Goal: Information Seeking & Learning: Check status

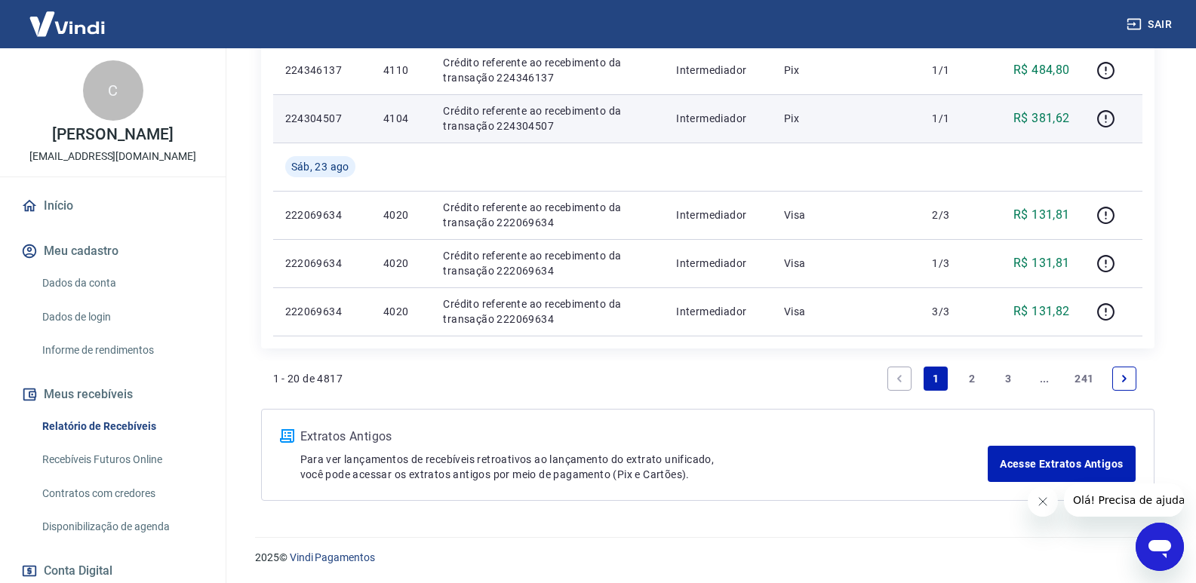
scroll to position [1158, 0]
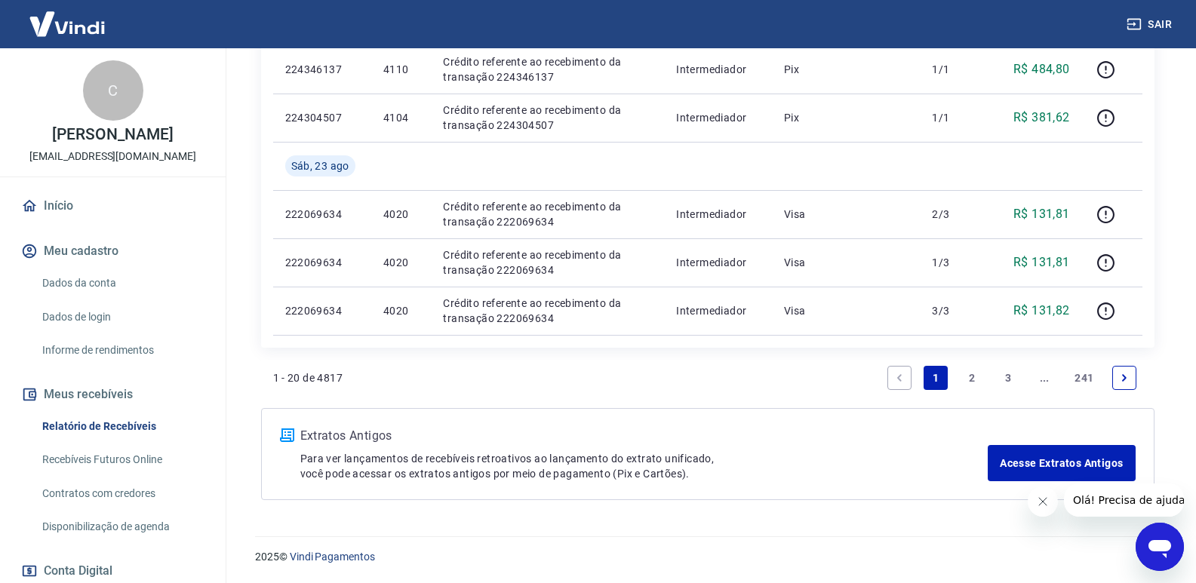
click at [1007, 380] on link "3" at bounding box center [1008, 378] width 24 height 24
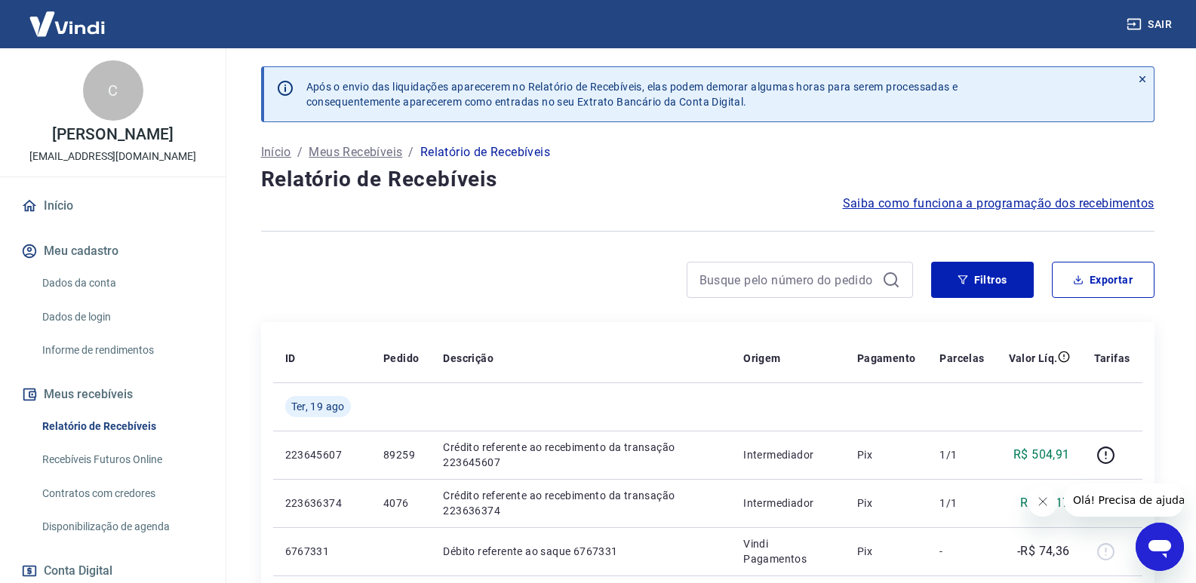
click at [1153, 20] on button "Sair" at bounding box center [1150, 25] width 54 height 28
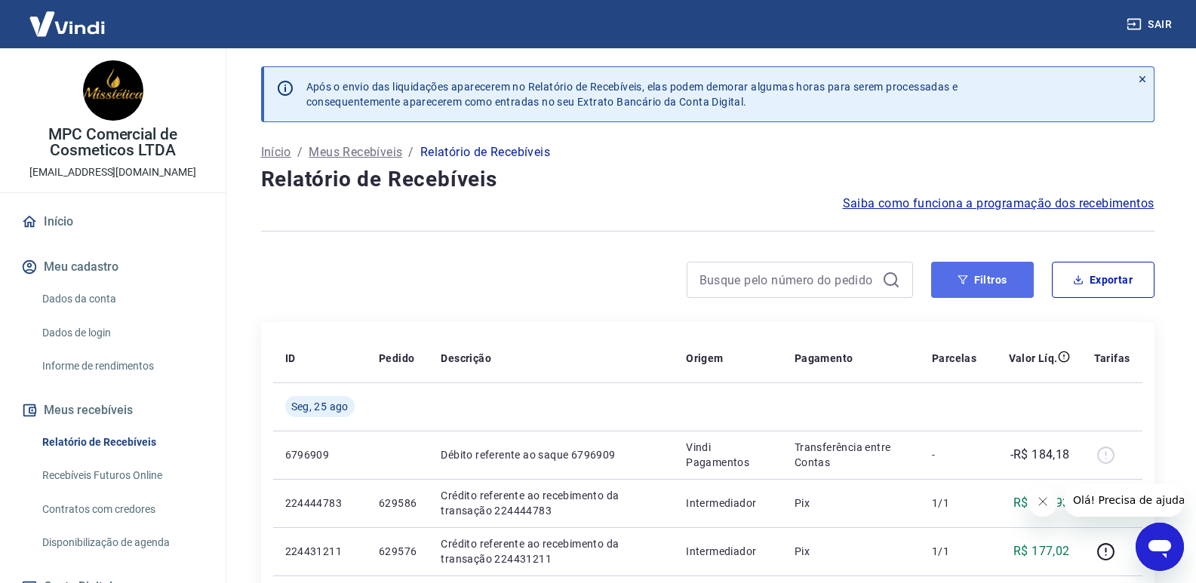
click at [999, 281] on button "Filtros" at bounding box center [982, 280] width 103 height 36
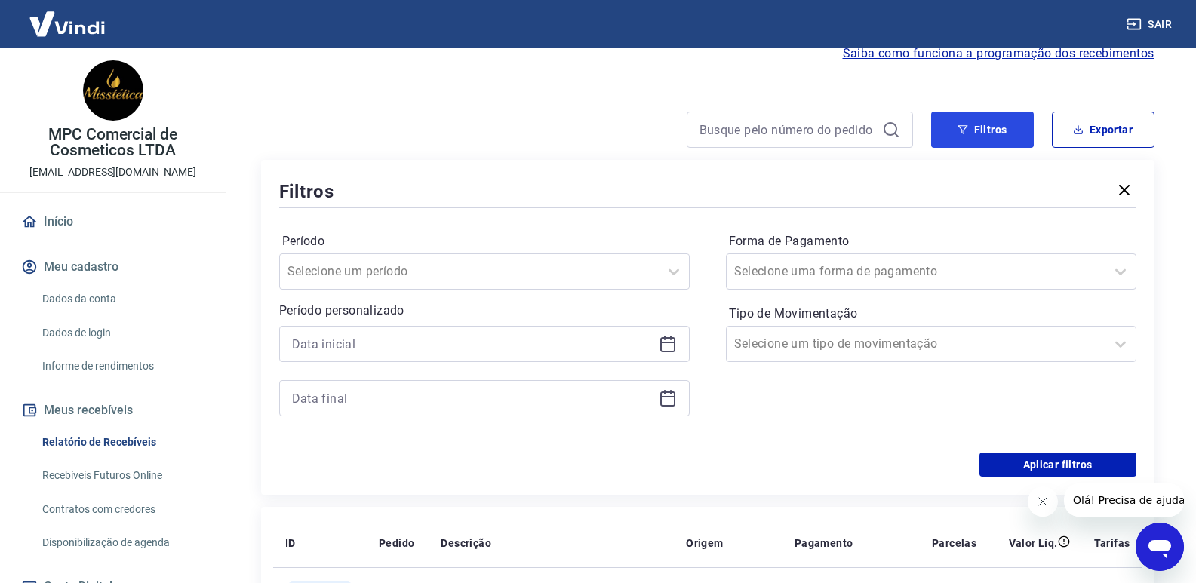
scroll to position [151, 0]
click at [666, 346] on icon at bounding box center [668, 343] width 18 height 18
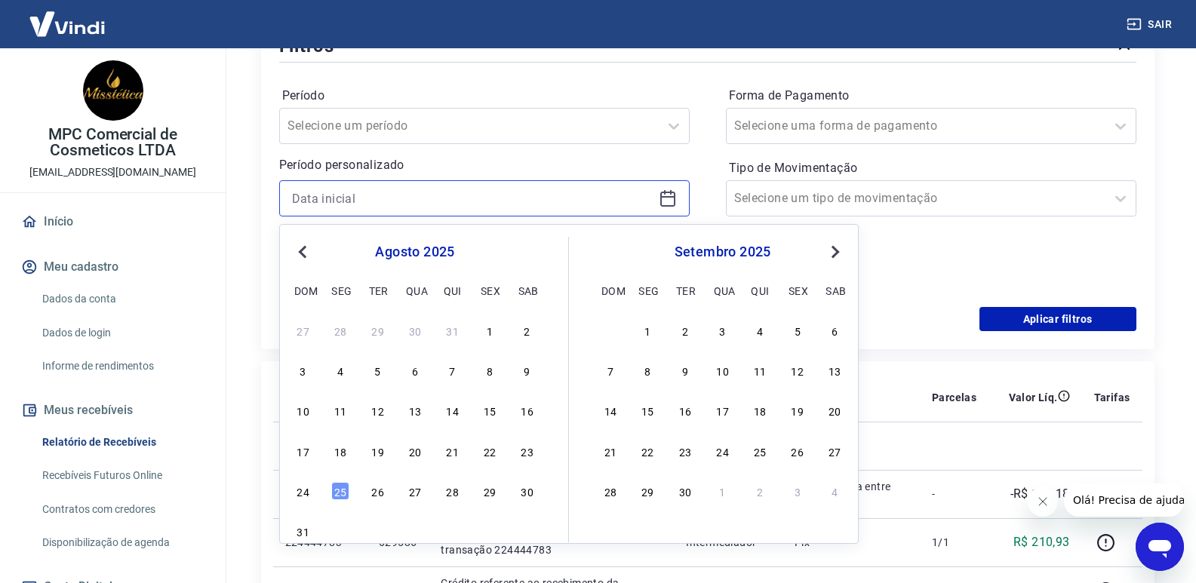
scroll to position [302, 0]
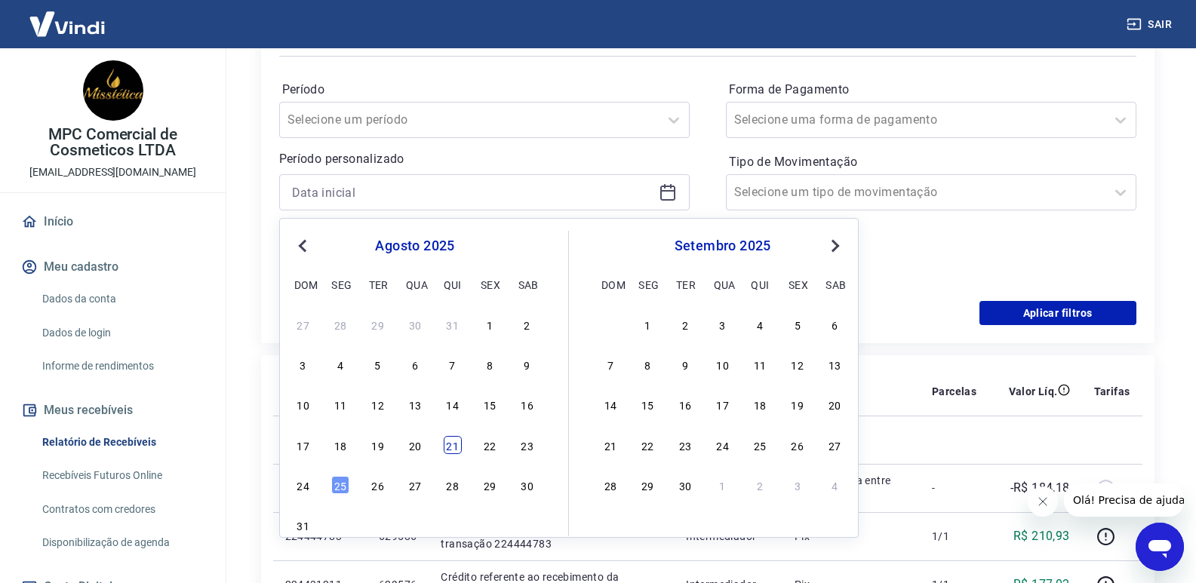
click at [444, 445] on div "21" at bounding box center [453, 445] width 18 height 18
type input "21/08/2025"
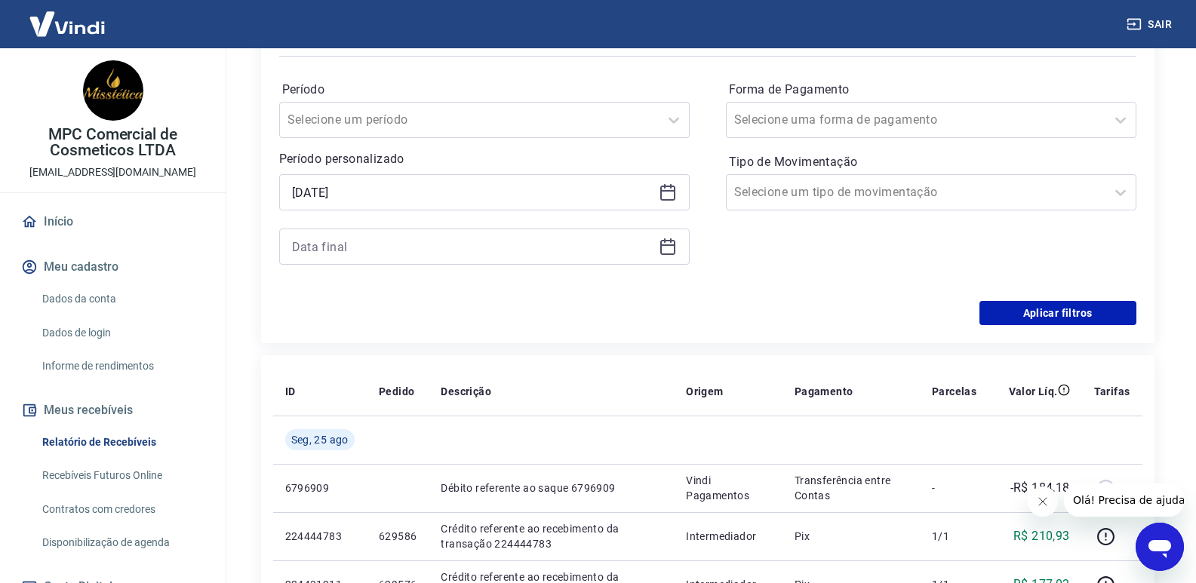
click at [671, 247] on icon at bounding box center [668, 247] width 18 height 18
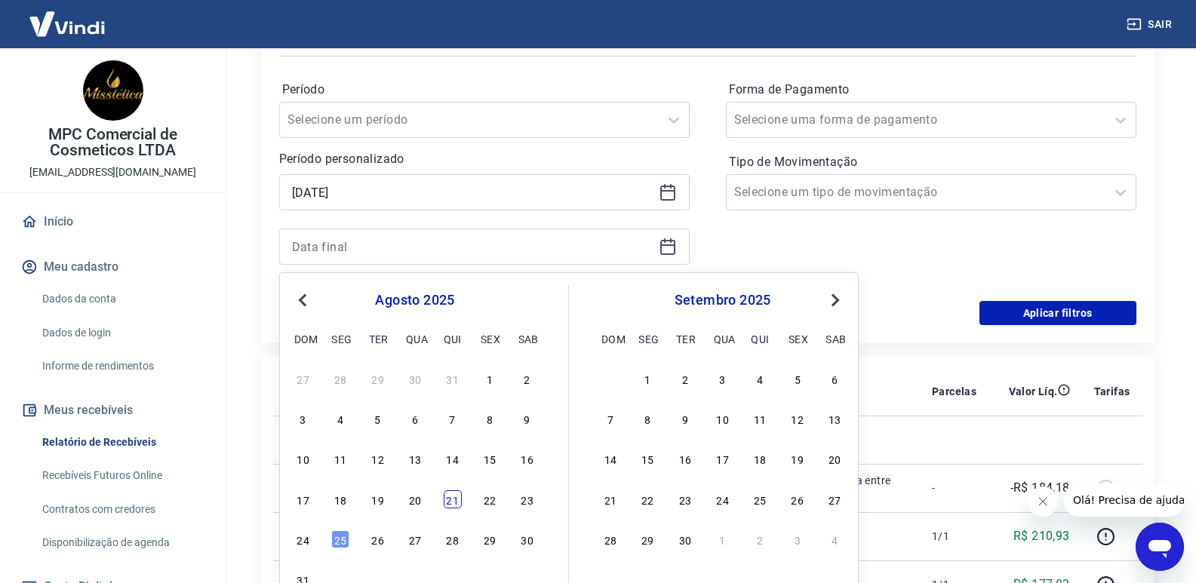
click at [455, 496] on div "21" at bounding box center [453, 499] width 18 height 18
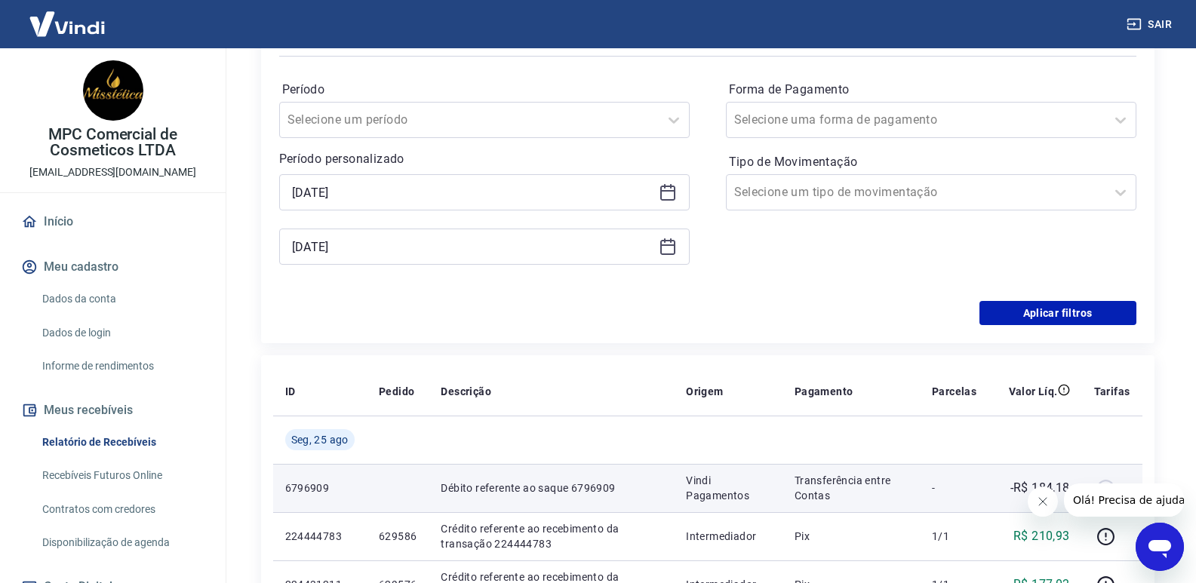
type input "21/08/2025"
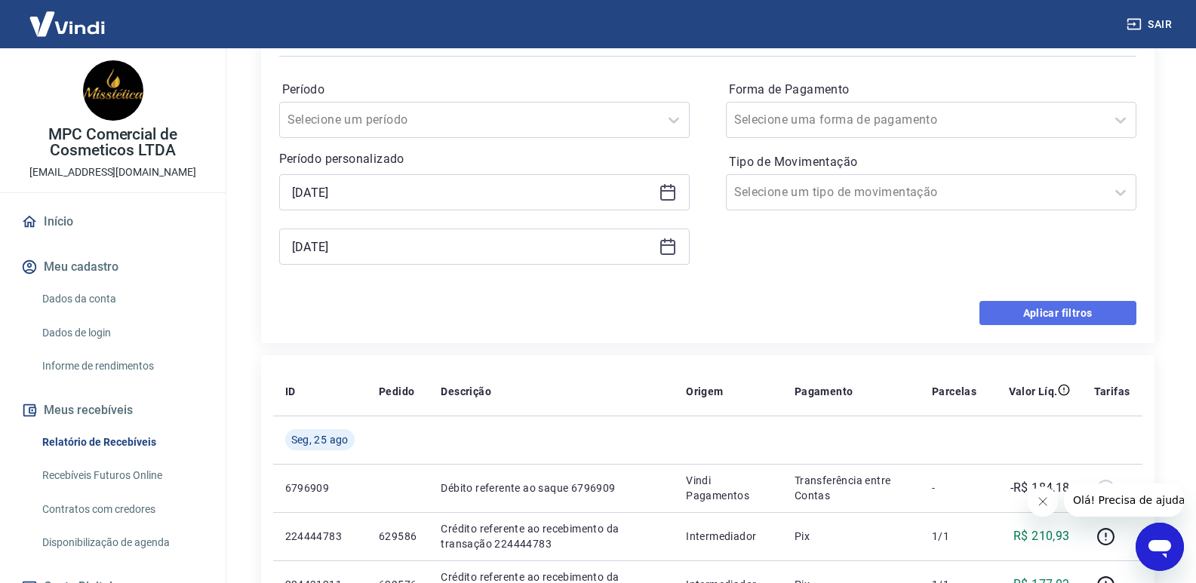
click at [1092, 315] on button "Aplicar filtros" at bounding box center [1057, 313] width 157 height 24
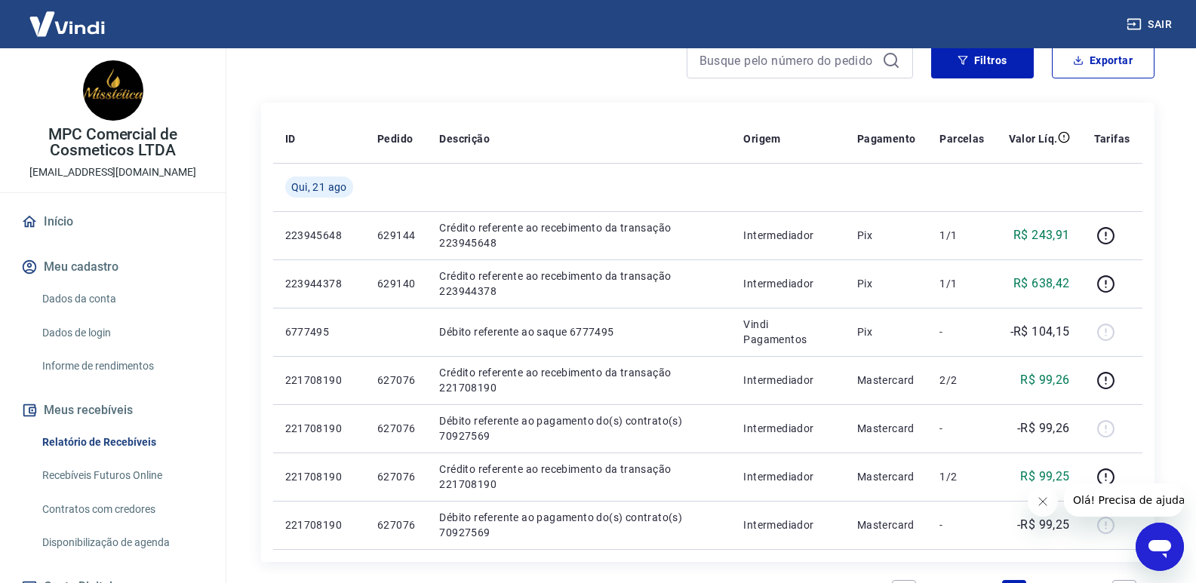
scroll to position [207, 0]
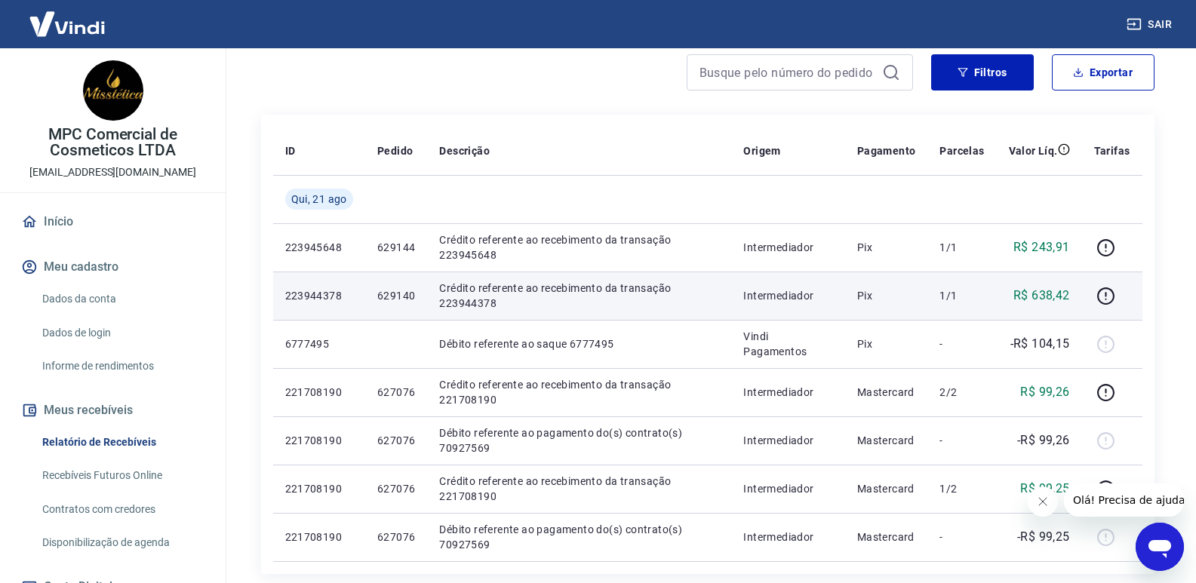
click at [1052, 293] on p "R$ 638,42" at bounding box center [1041, 296] width 57 height 18
click at [1109, 299] on icon "button" at bounding box center [1105, 296] width 19 height 19
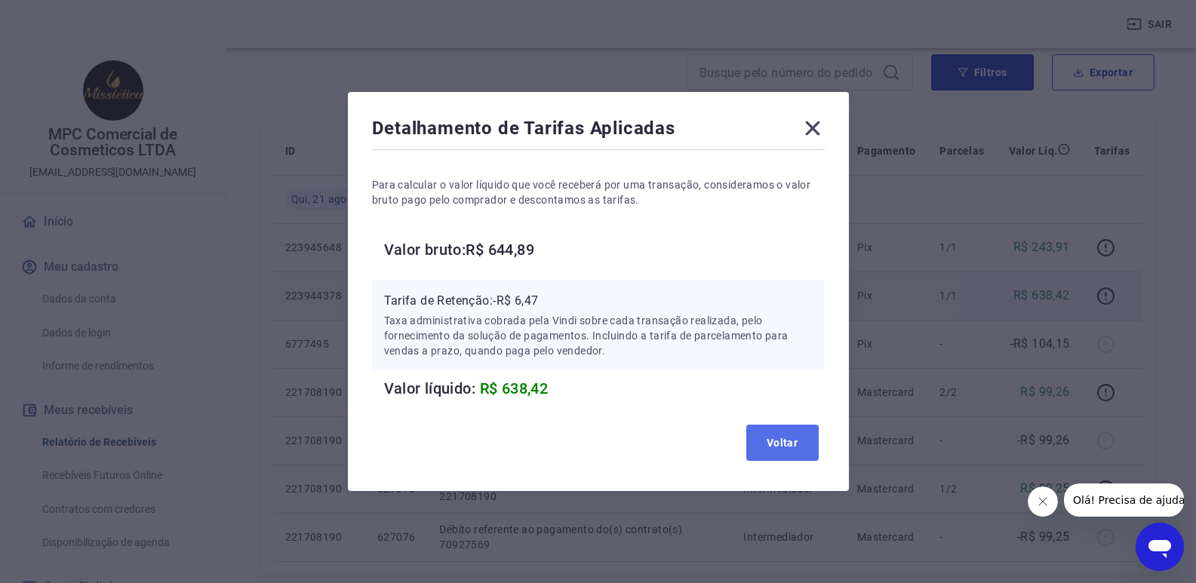
click at [785, 444] on button "Voltar" at bounding box center [782, 443] width 72 height 36
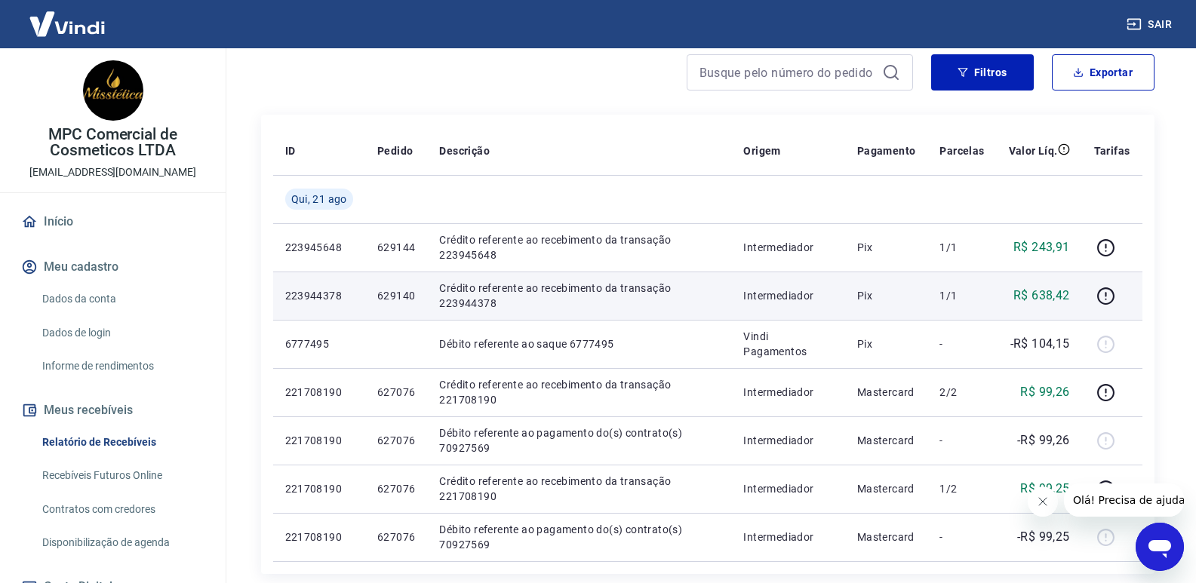
click at [514, 296] on p "Crédito referente ao recebimento da transação 223944378" at bounding box center [579, 296] width 280 height 30
click at [1056, 296] on p "R$ 638,42" at bounding box center [1041, 296] width 57 height 18
click at [1103, 298] on icon "button" at bounding box center [1105, 296] width 19 height 19
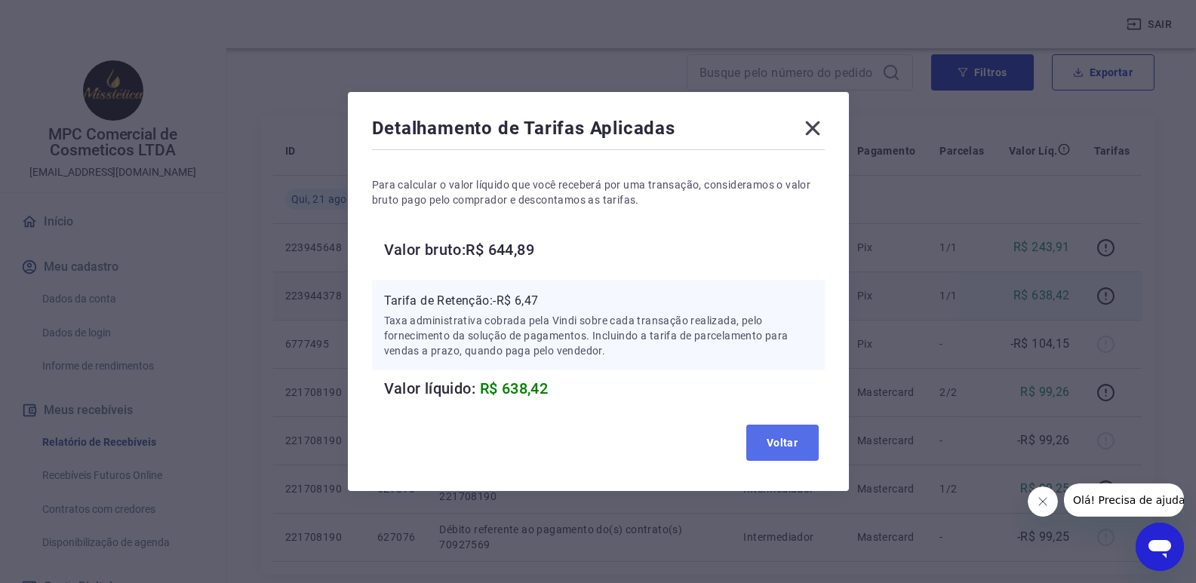
click at [786, 431] on button "Voltar" at bounding box center [782, 443] width 72 height 36
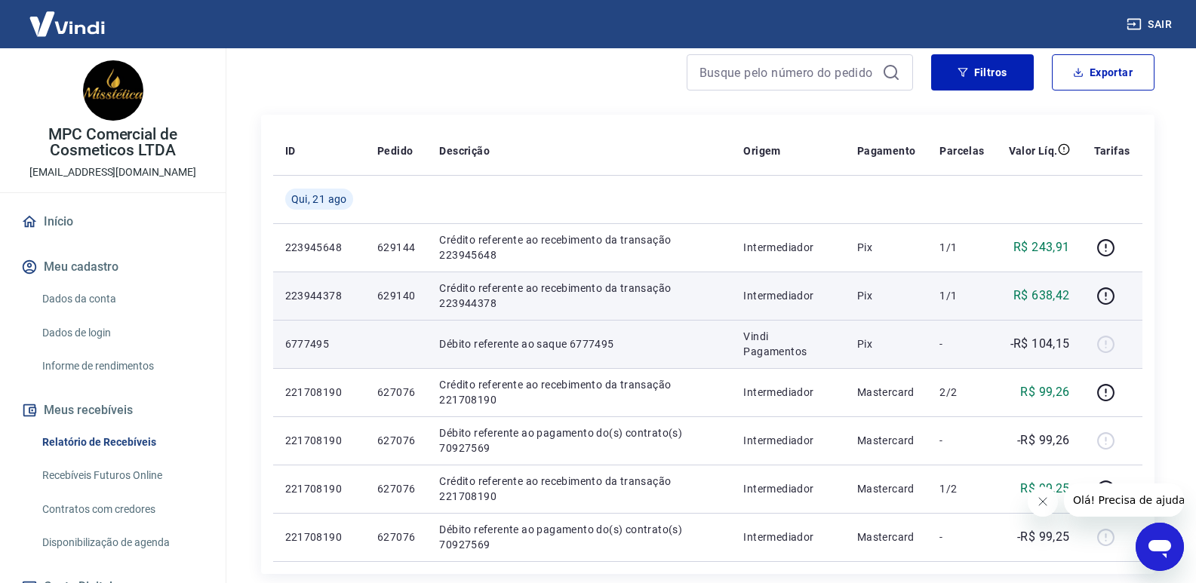
click at [489, 352] on td "Débito referente ao saque 6777495" at bounding box center [579, 344] width 304 height 48
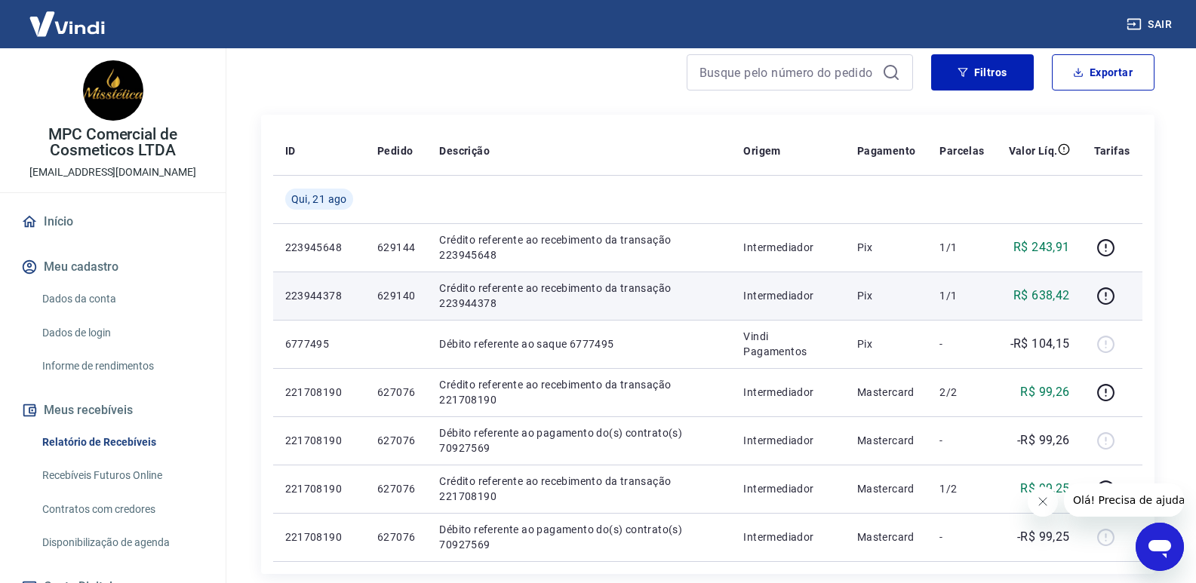
click at [493, 284] on p "Crédito referente ao recebimento da transação 223944378" at bounding box center [579, 296] width 280 height 30
click at [334, 293] on p "223944378" at bounding box center [319, 295] width 68 height 15
click at [524, 296] on p "Crédito referente ao recebimento da transação 223944378" at bounding box center [579, 296] width 280 height 30
click at [1107, 293] on icon "button" at bounding box center [1106, 294] width 2 height 5
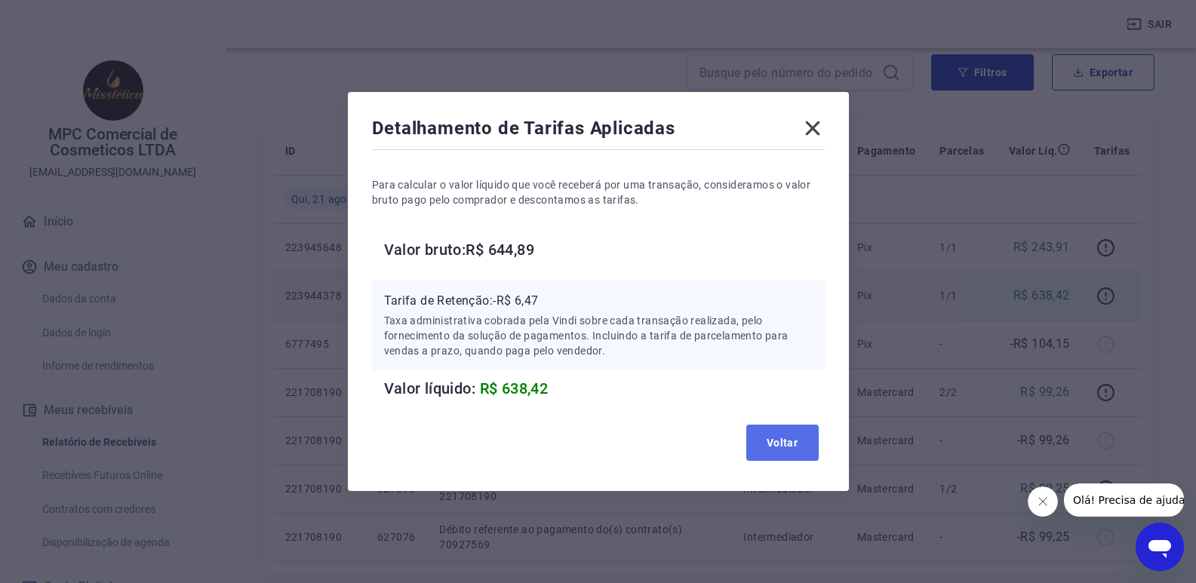
click at [781, 443] on button "Voltar" at bounding box center [782, 443] width 72 height 36
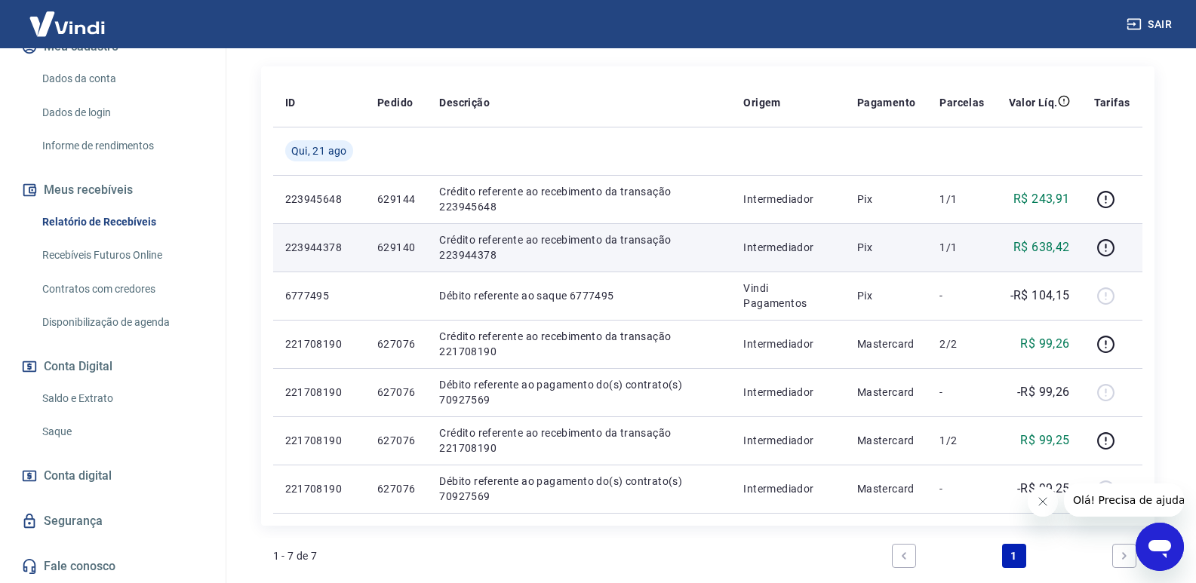
scroll to position [283, 0]
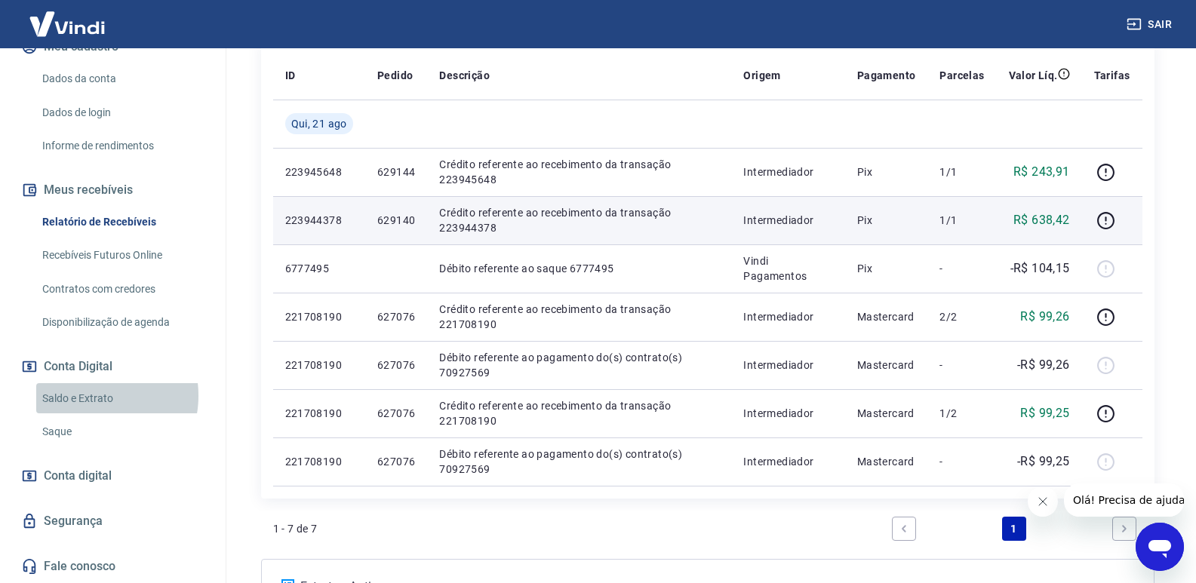
click at [91, 395] on link "Saldo e Extrato" at bounding box center [121, 398] width 171 height 31
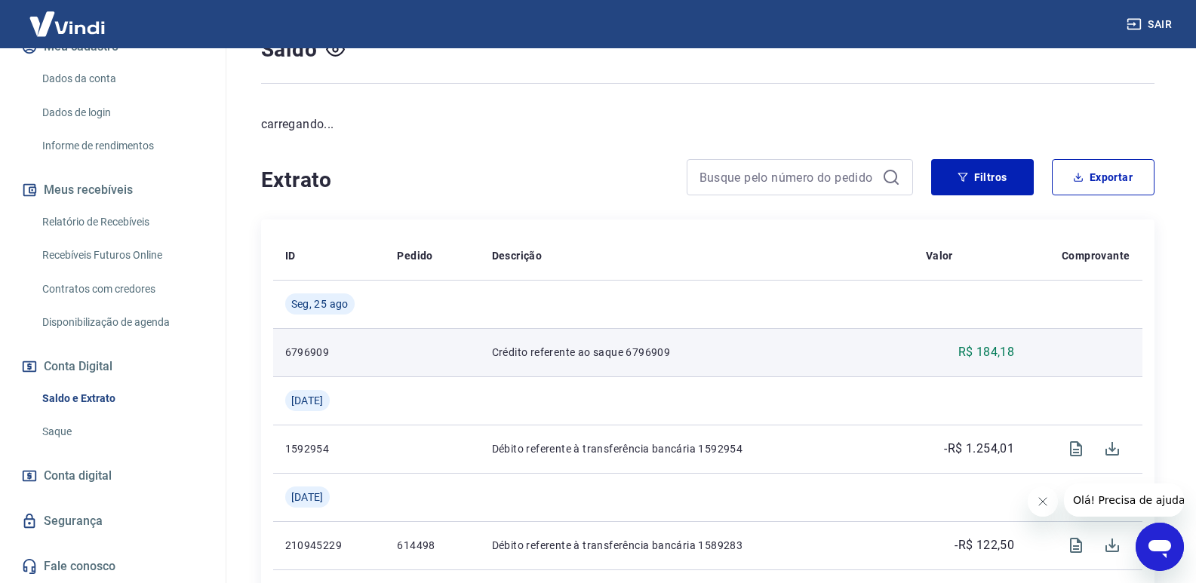
scroll to position [151, 0]
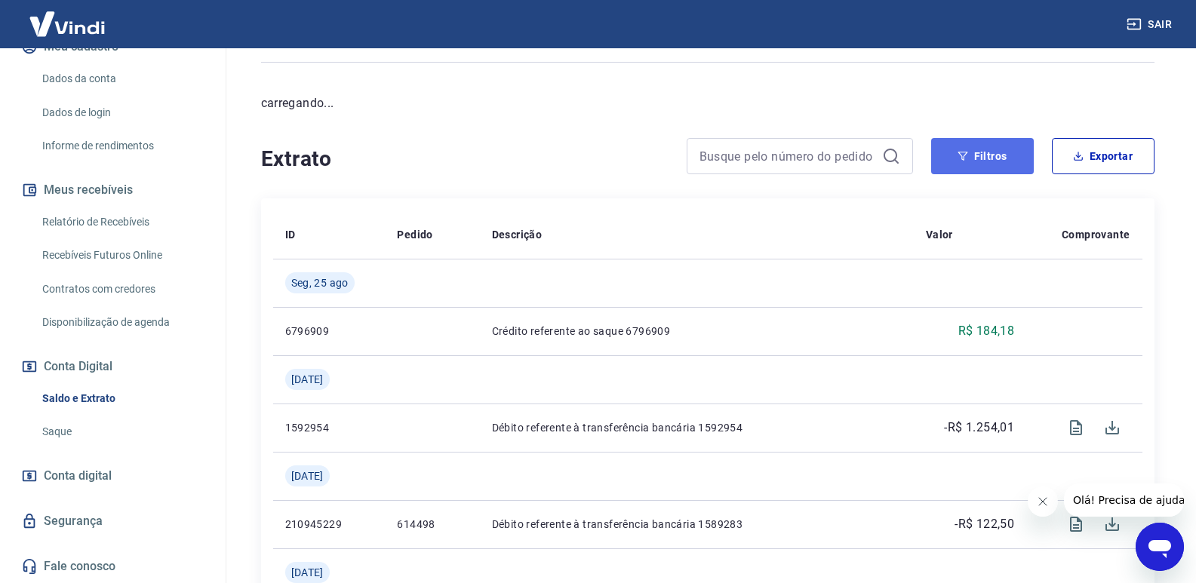
click at [972, 158] on button "Filtros" at bounding box center [982, 156] width 103 height 36
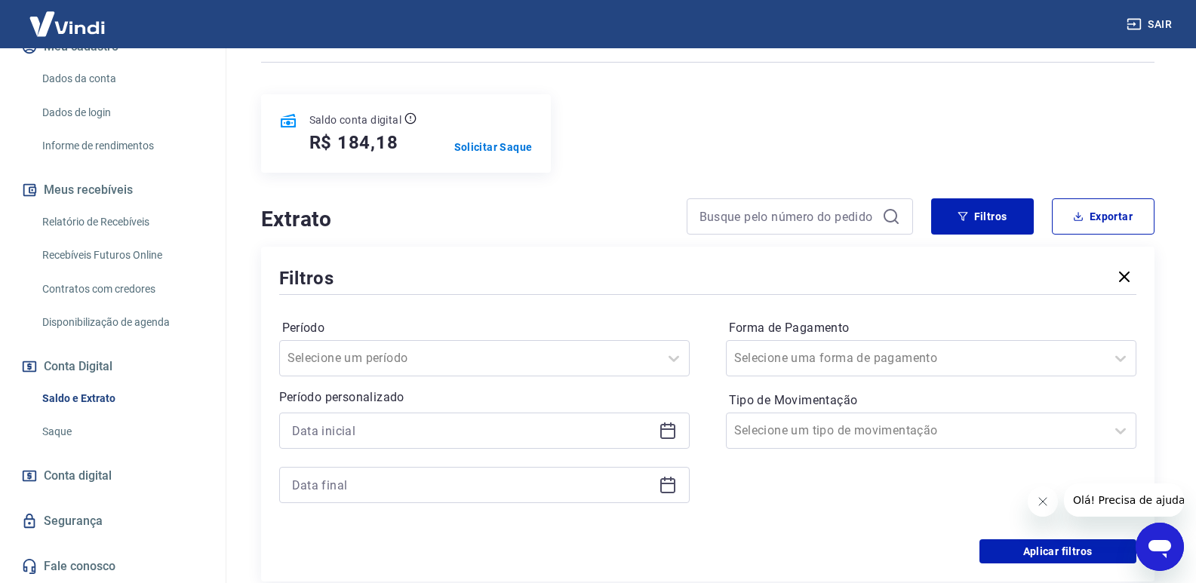
click at [674, 442] on div at bounding box center [484, 431] width 410 height 36
click at [667, 435] on icon at bounding box center [668, 431] width 18 height 18
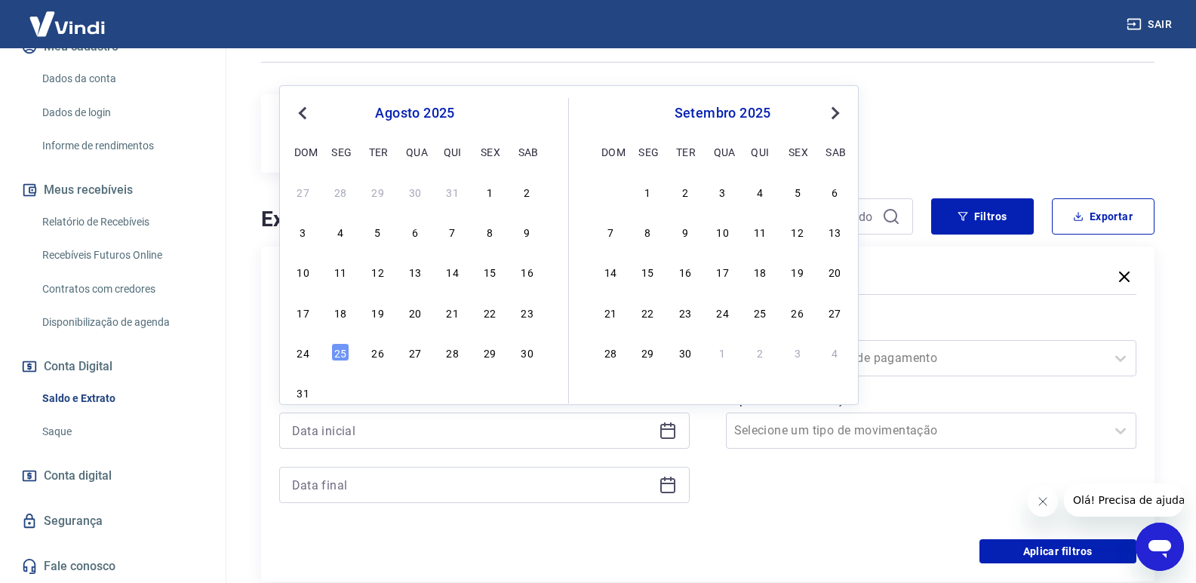
drag, startPoint x: 446, startPoint y: 308, endPoint x: 551, endPoint y: 380, distance: 128.0
click at [455, 308] on div "21" at bounding box center [453, 312] width 18 height 18
type input "21/08/2025"
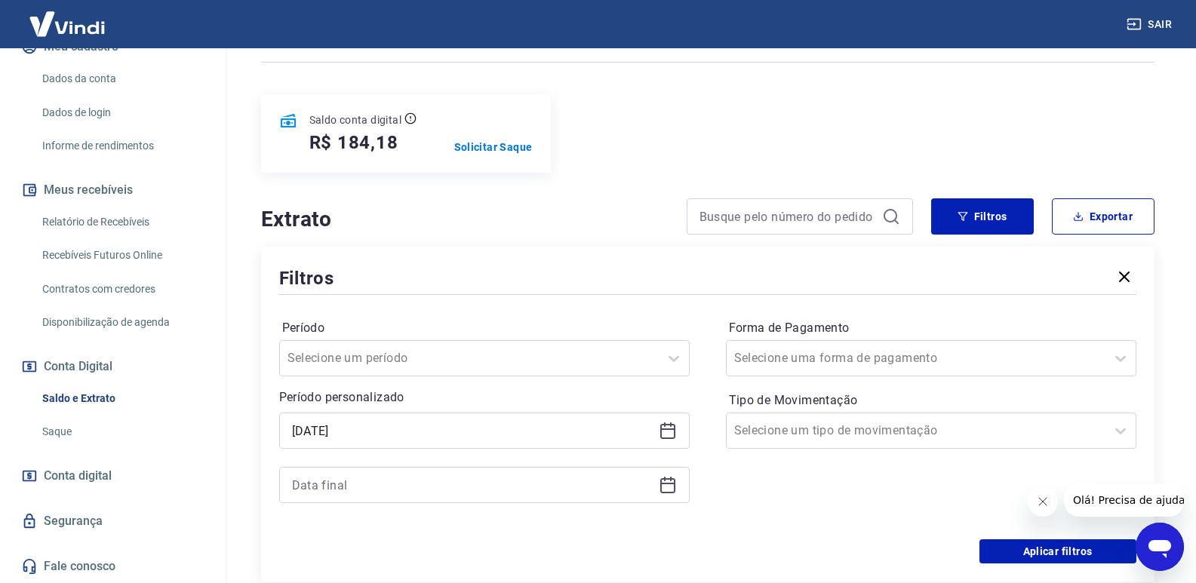
click at [675, 487] on icon at bounding box center [668, 485] width 18 height 18
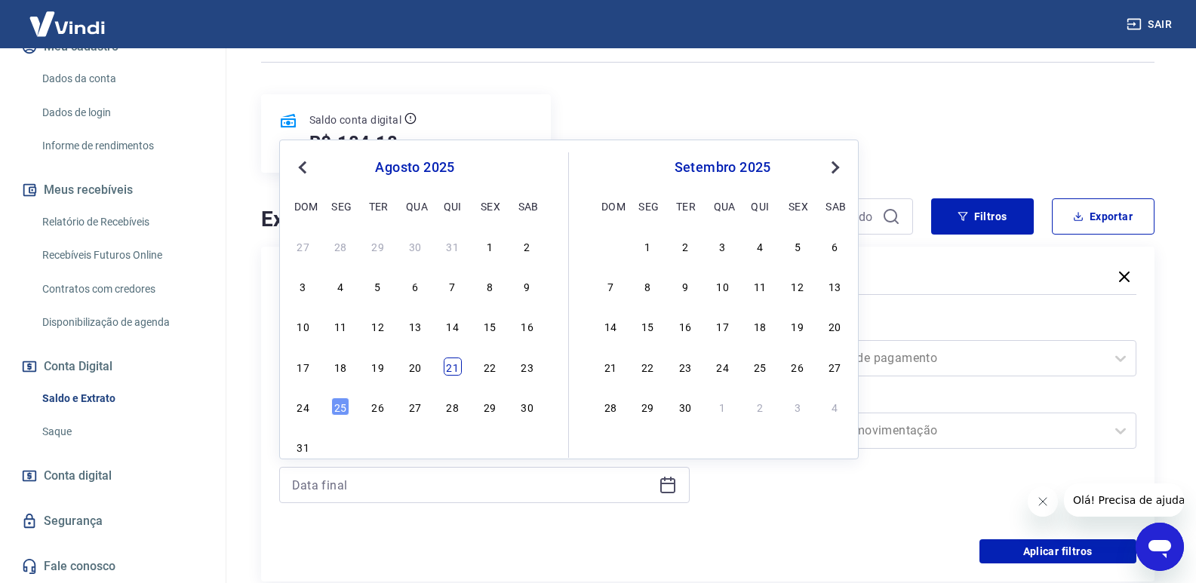
click at [453, 370] on div "21" at bounding box center [453, 367] width 18 height 18
type input "21/08/2025"
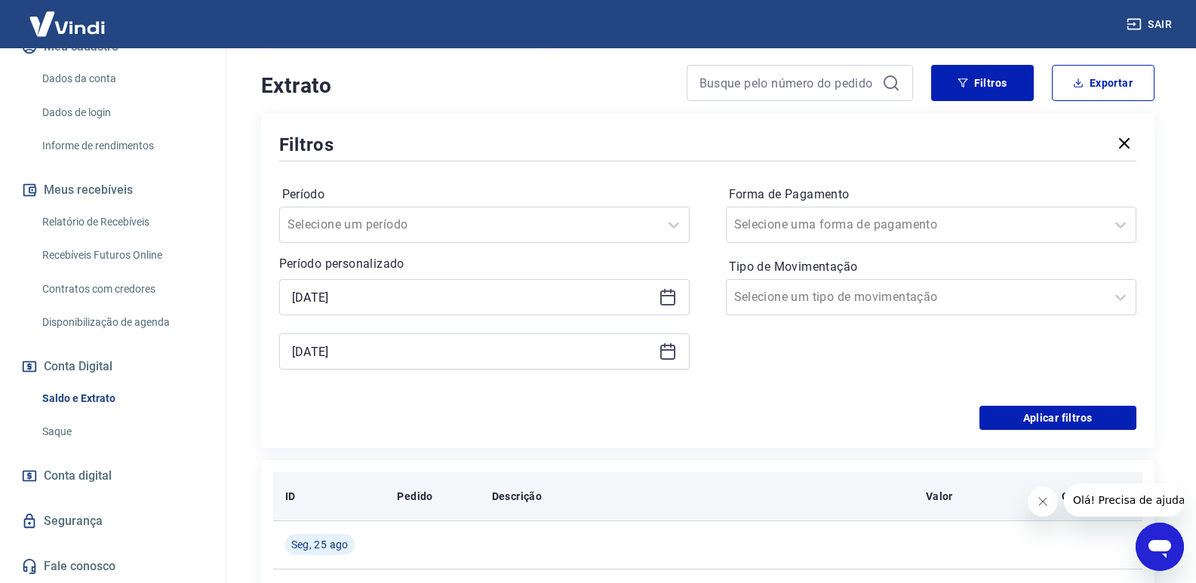
scroll to position [302, 0]
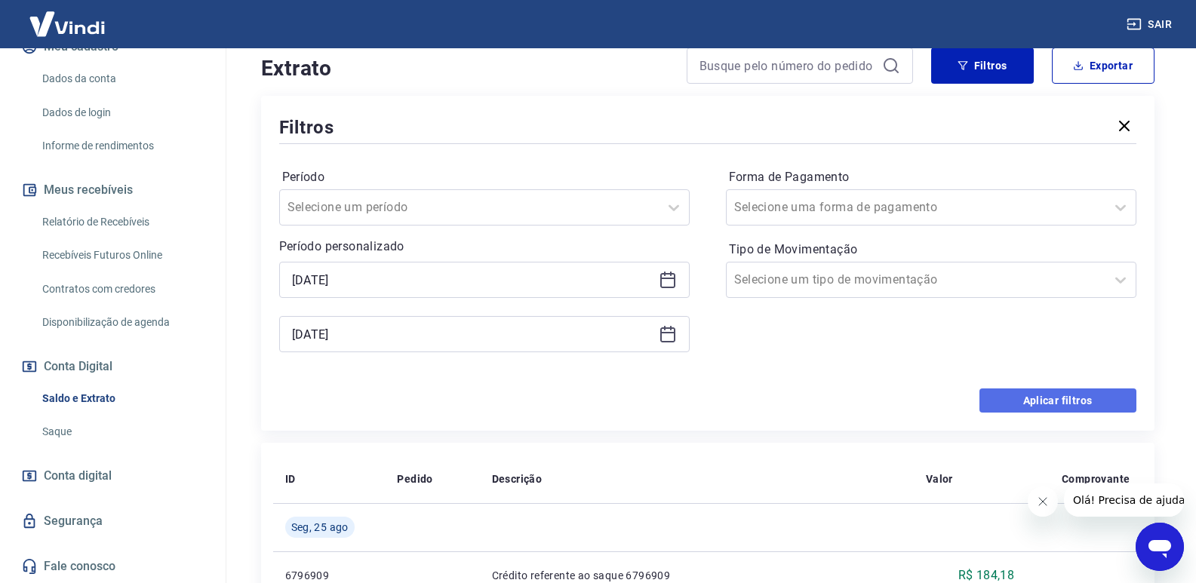
click at [996, 402] on button "Aplicar filtros" at bounding box center [1057, 400] width 157 height 24
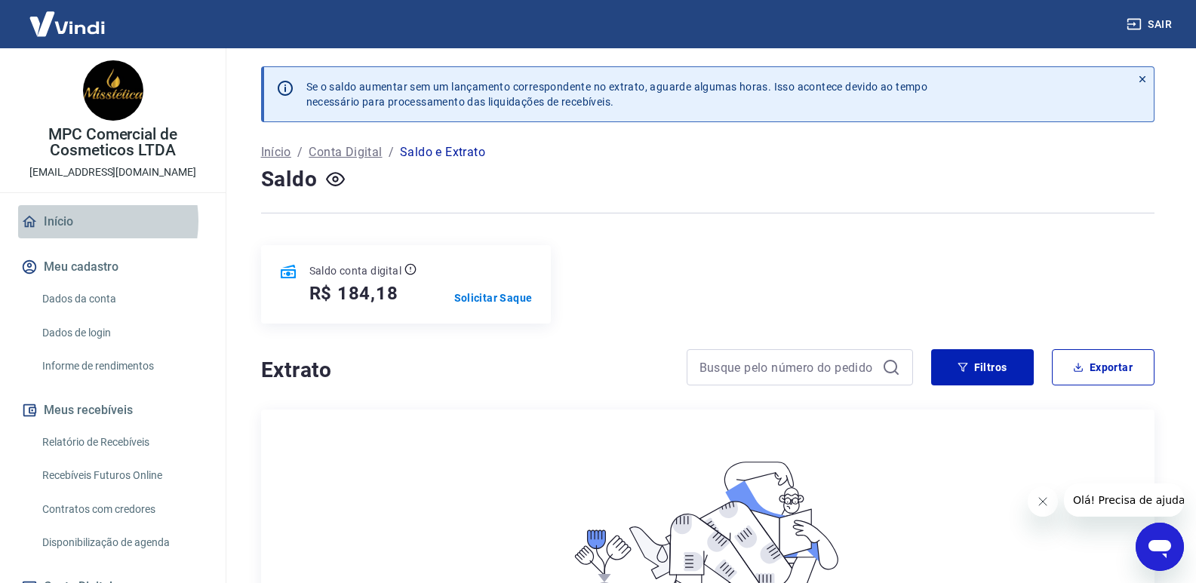
click at [81, 221] on link "Início" at bounding box center [112, 221] width 189 height 33
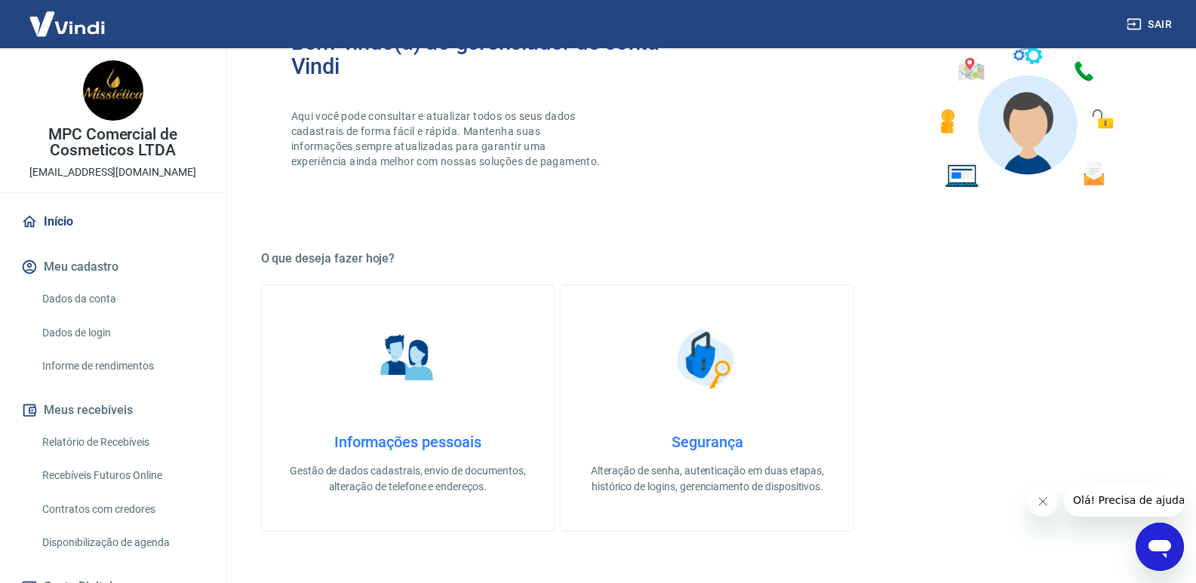
scroll to position [75, 0]
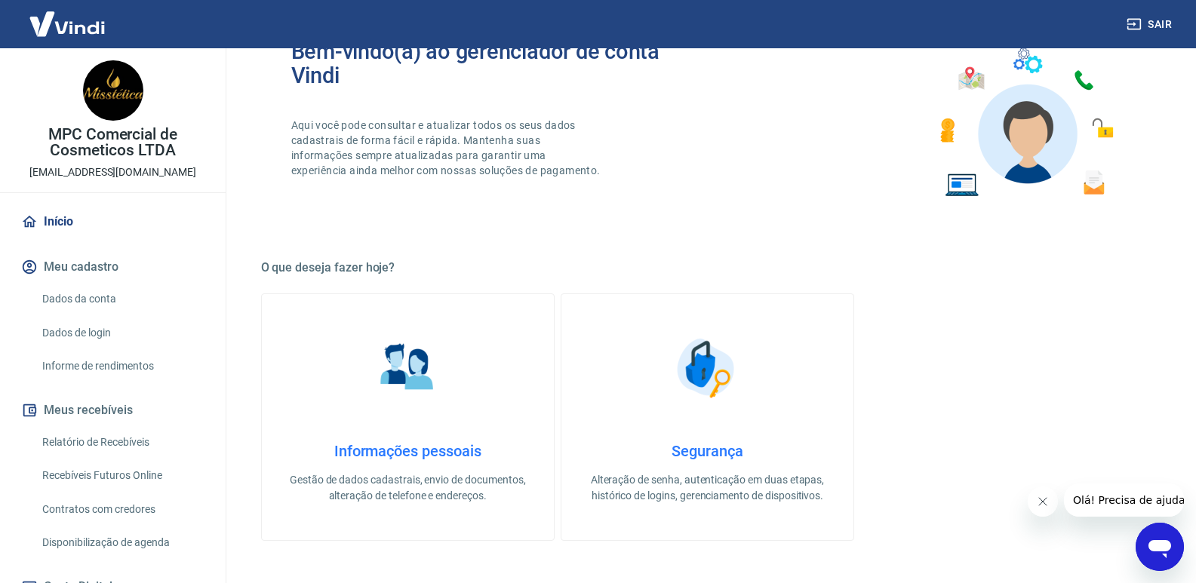
click at [69, 221] on link "Início" at bounding box center [112, 221] width 189 height 33
click at [63, 215] on link "Início" at bounding box center [112, 221] width 189 height 33
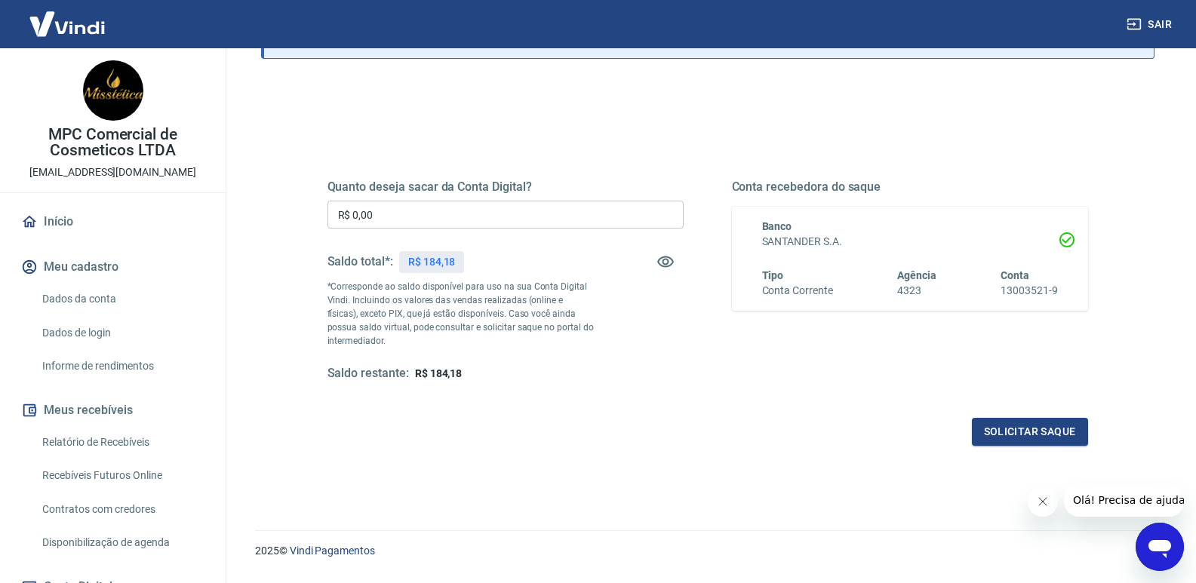
scroll to position [151, 0]
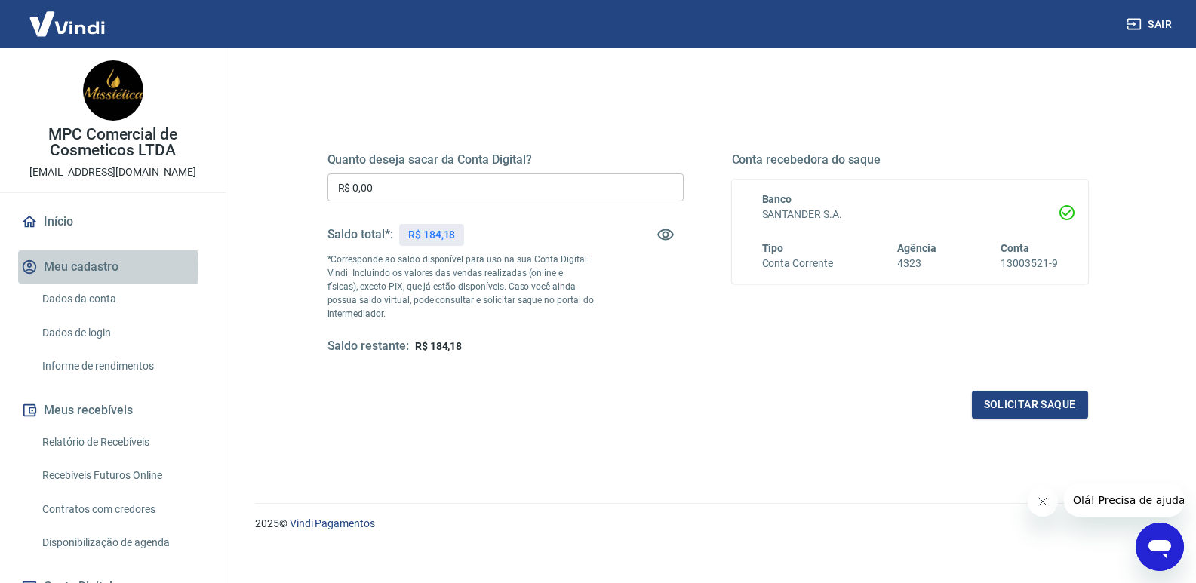
click at [64, 267] on button "Meu cadastro" at bounding box center [112, 266] width 189 height 33
